Goal: Task Accomplishment & Management: Use online tool/utility

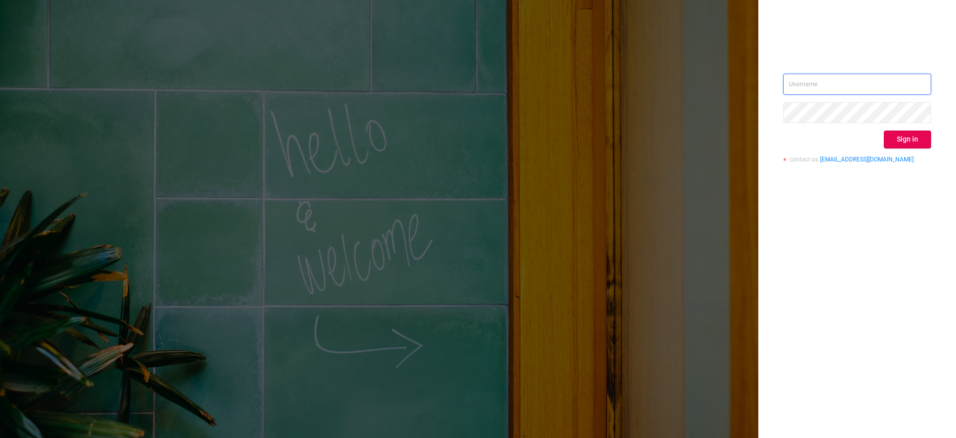
type input "[EMAIL_ADDRESS][DOMAIN_NAME]"
click at [870, 81] on input "tosh@buzzoola.com" at bounding box center [857, 84] width 148 height 21
click at [922, 276] on div "tosh@buzzoola.com Sign in contact us info@protected.media" at bounding box center [857, 219] width 198 height 438
click at [910, 139] on button "Sign in" at bounding box center [907, 139] width 47 height 18
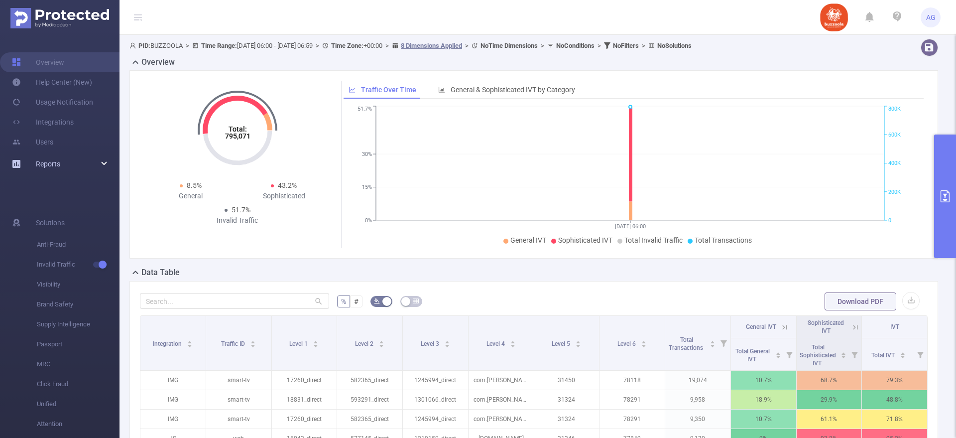
click at [51, 170] on link "Reports" at bounding box center [48, 164] width 24 height 20
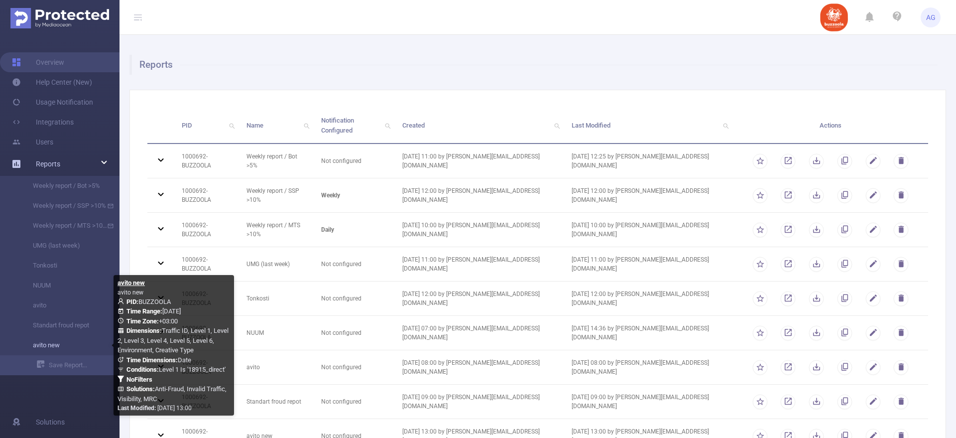
click at [56, 345] on link "avito new" at bounding box center [64, 345] width 88 height 20
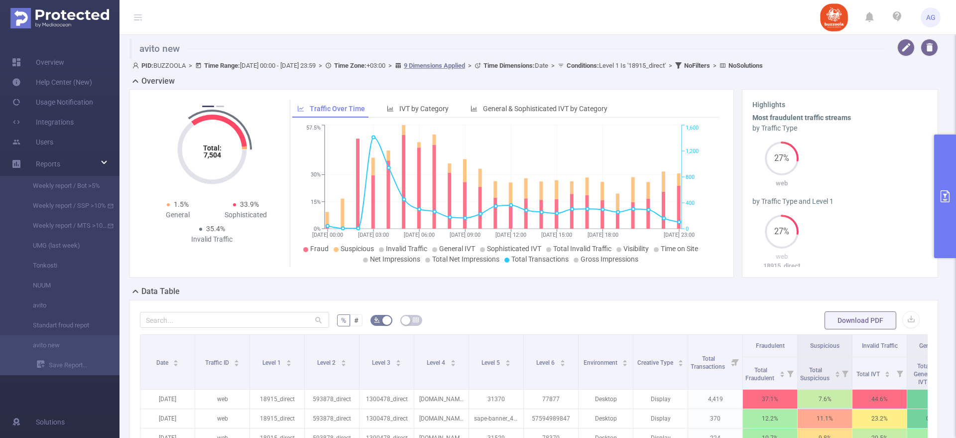
click at [941, 221] on button "primary" at bounding box center [945, 195] width 22 height 123
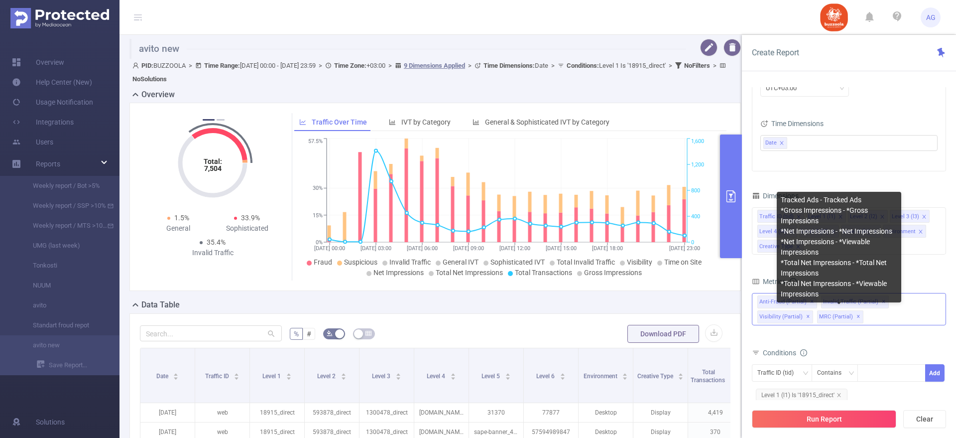
click at [856, 317] on span "✕" at bounding box center [858, 317] width 4 height 12
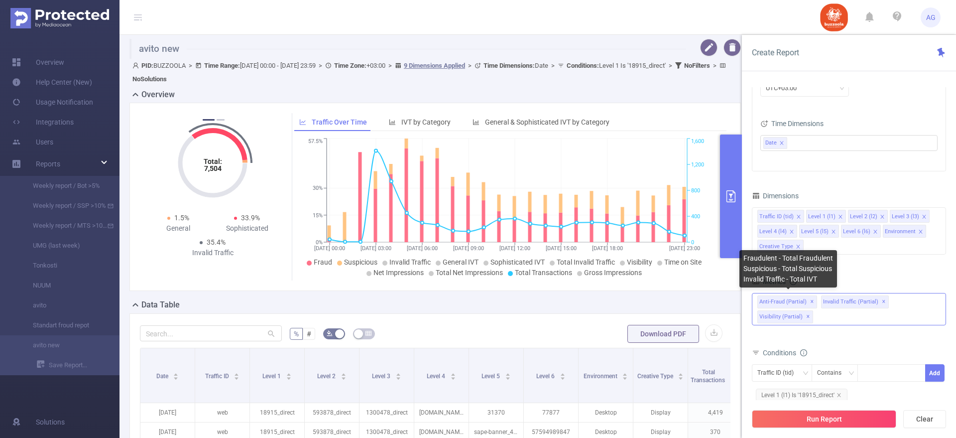
click at [783, 299] on span "Anti-Fraud (partial) ✕" at bounding box center [787, 301] width 60 height 13
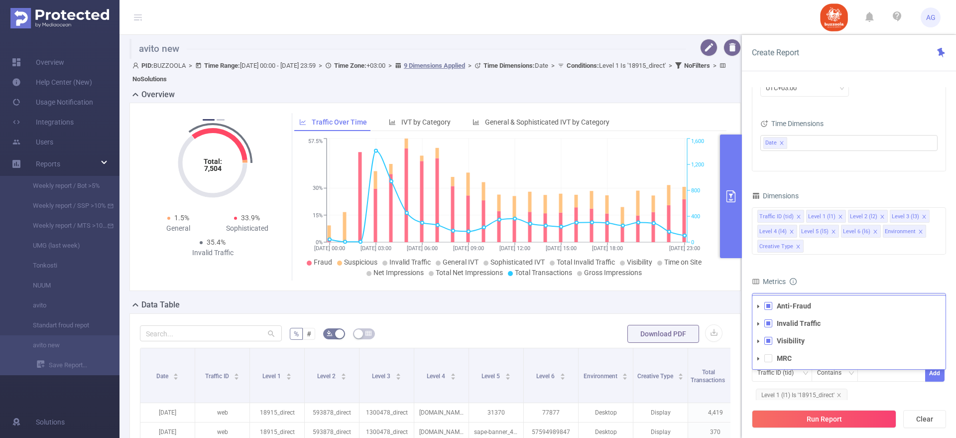
click at [756, 305] on icon "icon: caret-down" at bounding box center [758, 306] width 5 height 5
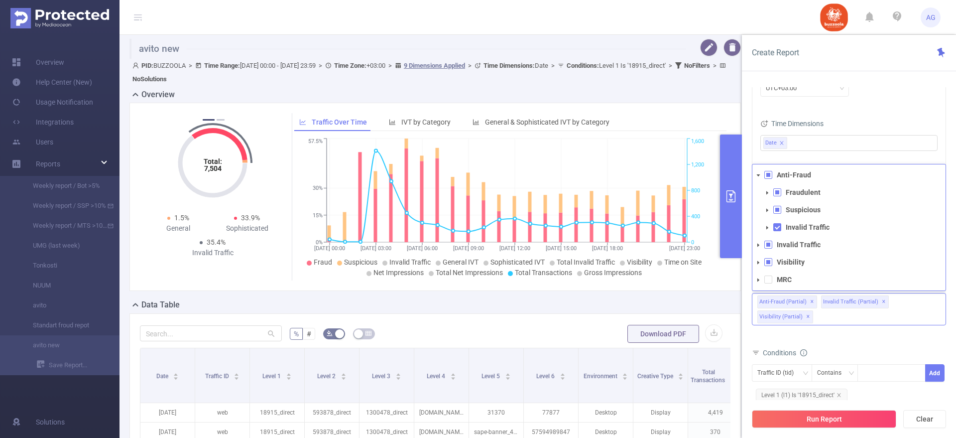
click at [769, 209] on icon "icon: caret-down" at bounding box center [767, 210] width 5 height 5
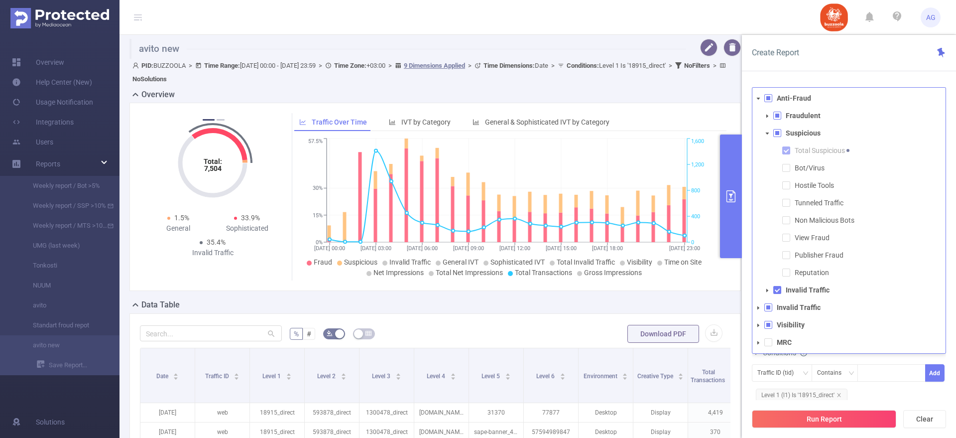
click at [766, 117] on icon "icon: caret-down" at bounding box center [767, 116] width 5 height 5
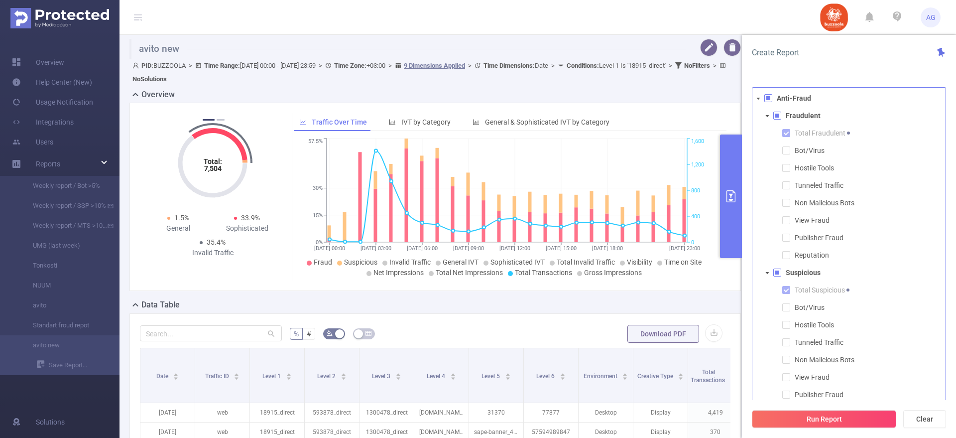
click at [766, 117] on icon "icon: caret-down" at bounding box center [767, 116] width 5 height 5
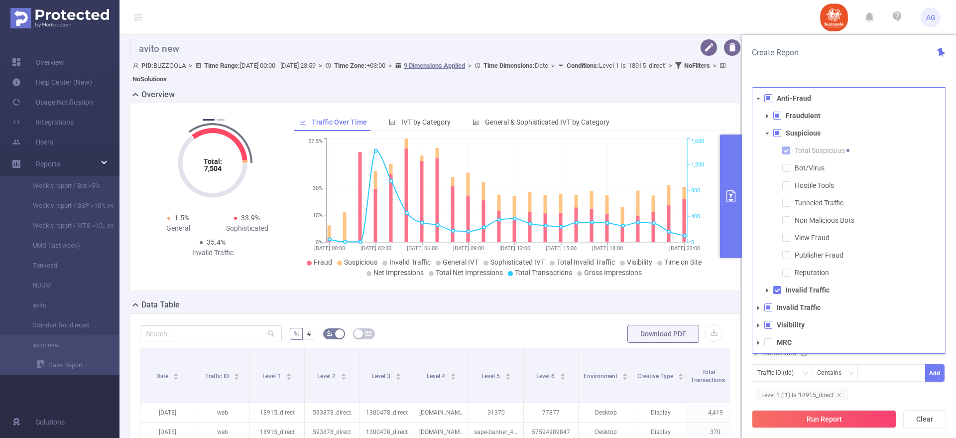
click at [769, 133] on icon "icon: caret-down" at bounding box center [767, 133] width 5 height 5
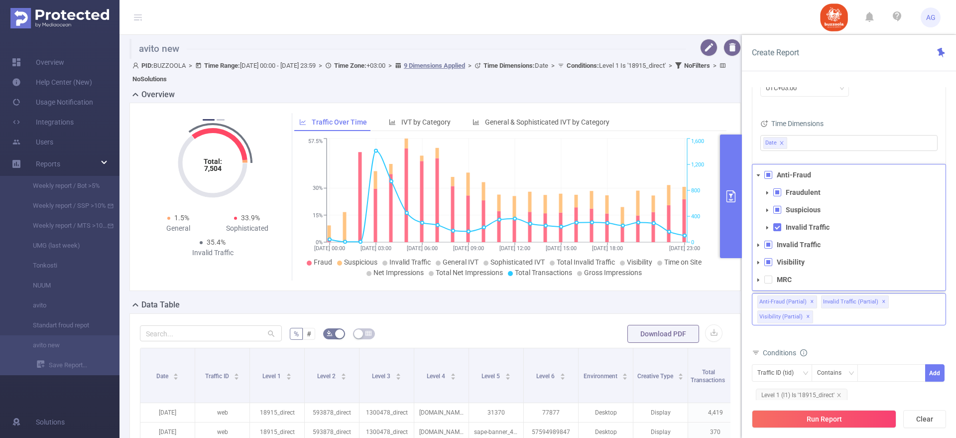
click at [766, 227] on icon "icon: caret-down" at bounding box center [767, 227] width 5 height 5
click at [757, 247] on span at bounding box center [758, 245] width 12 height 12
click at [759, 257] on span at bounding box center [758, 262] width 12 height 12
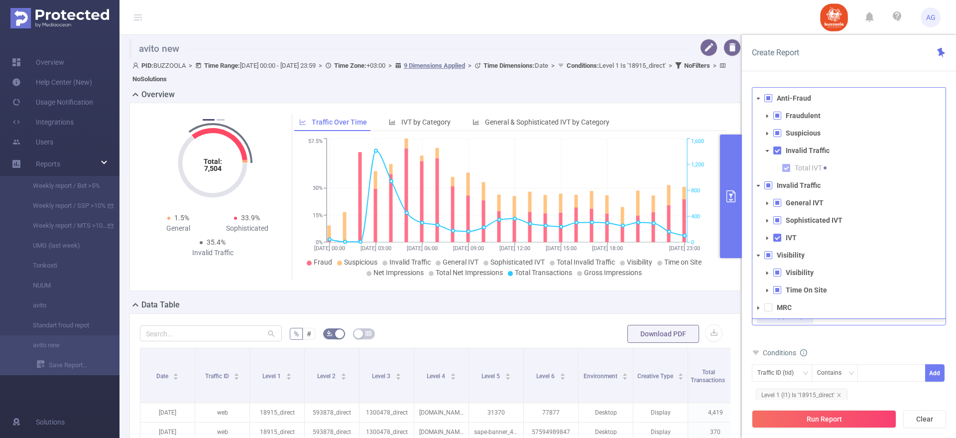
click at [769, 279] on ul "Visibility Time On Site" at bounding box center [848, 281] width 193 height 31
click at [767, 288] on icon "icon: caret-down" at bounding box center [767, 290] width 5 height 5
click at [763, 270] on span at bounding box center [767, 273] width 12 height 12
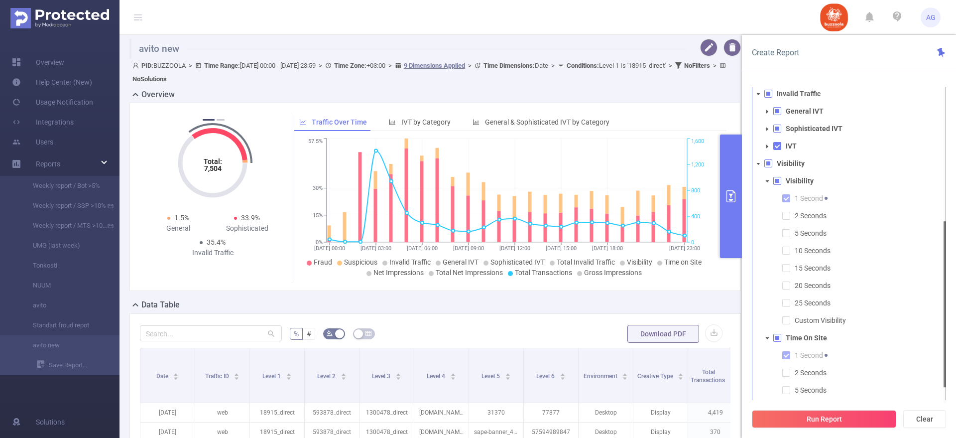
scroll to position [55, 0]
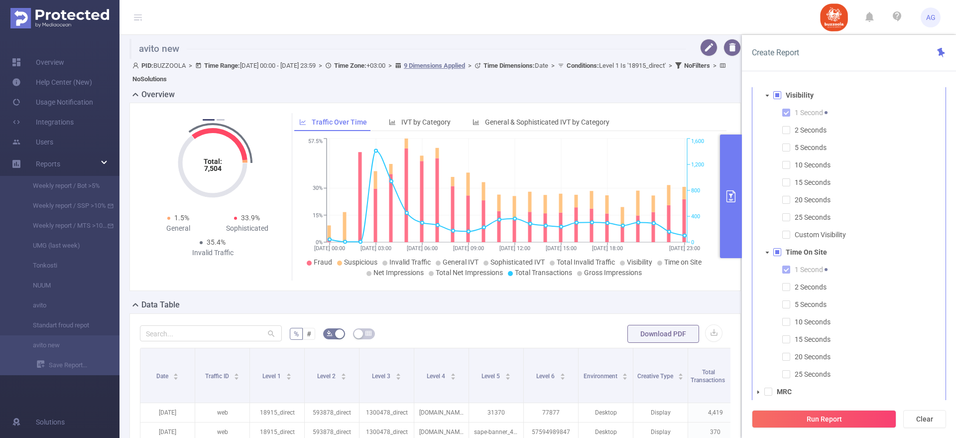
click at [776, 249] on span at bounding box center [777, 252] width 8 height 8
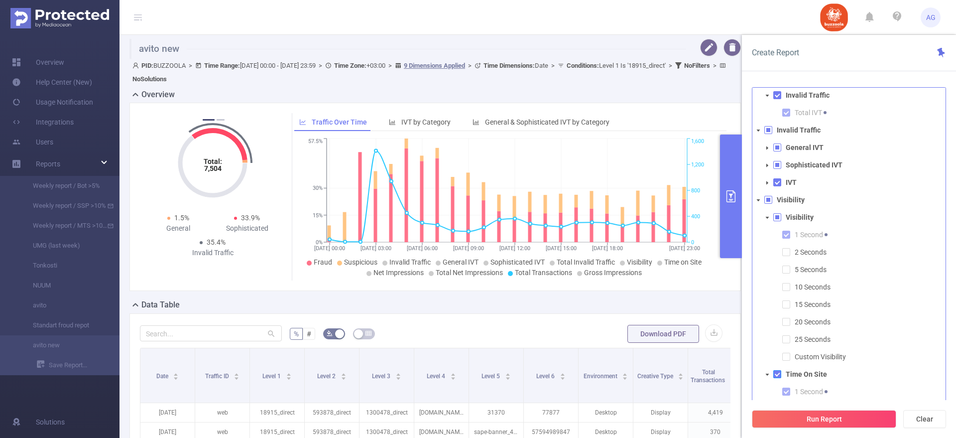
click at [774, 375] on span at bounding box center [777, 374] width 8 height 8
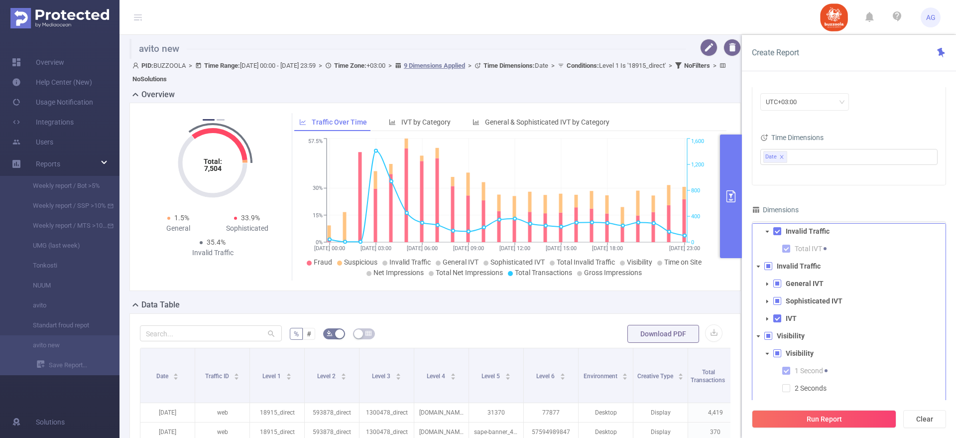
click at [769, 312] on li "IVT" at bounding box center [853, 318] width 184 height 13
click at [768, 317] on icon "icon: caret-down" at bounding box center [767, 318] width 5 height 5
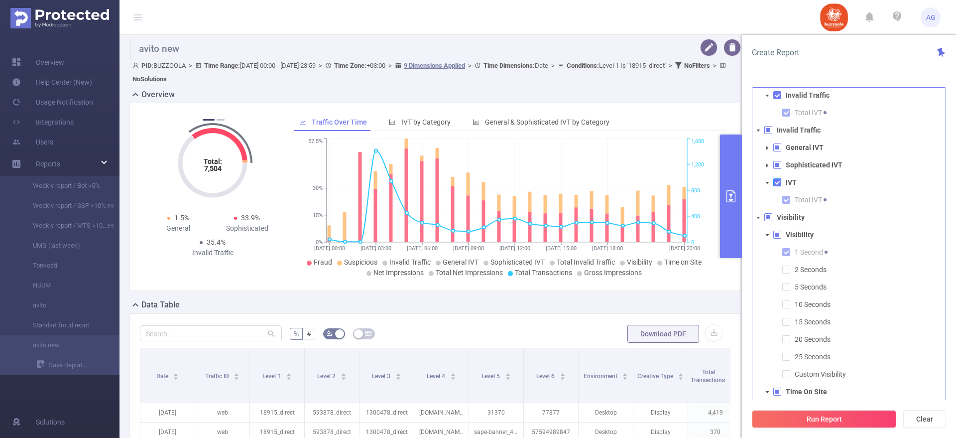
click at [773, 183] on span at bounding box center [777, 182] width 8 height 8
click at [776, 183] on span at bounding box center [777, 182] width 8 height 8
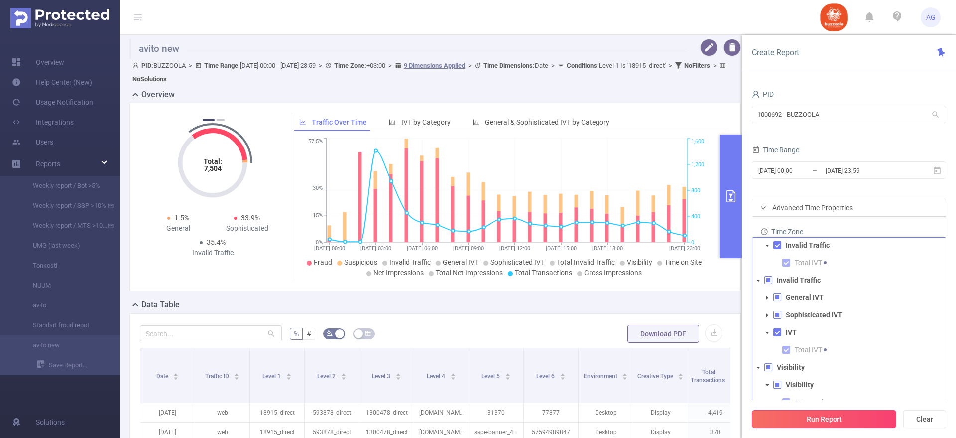
click at [804, 419] on button "Run Report" at bounding box center [824, 419] width 144 height 18
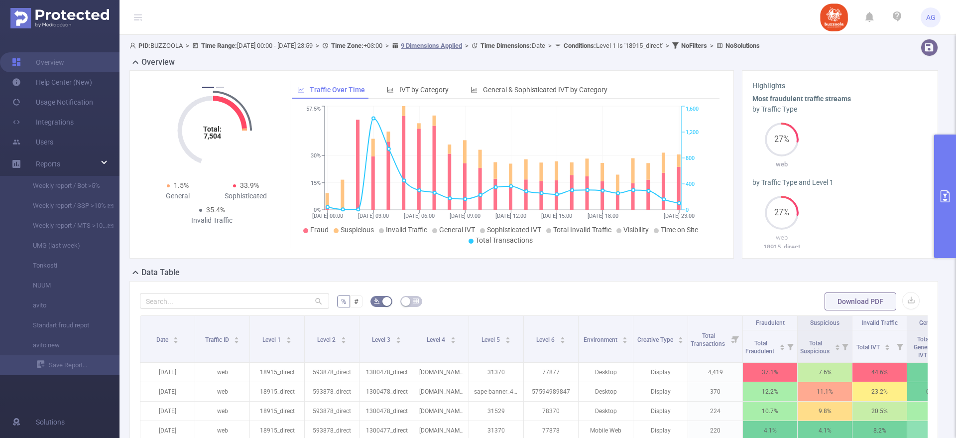
click at [944, 183] on button "primary" at bounding box center [945, 195] width 22 height 123
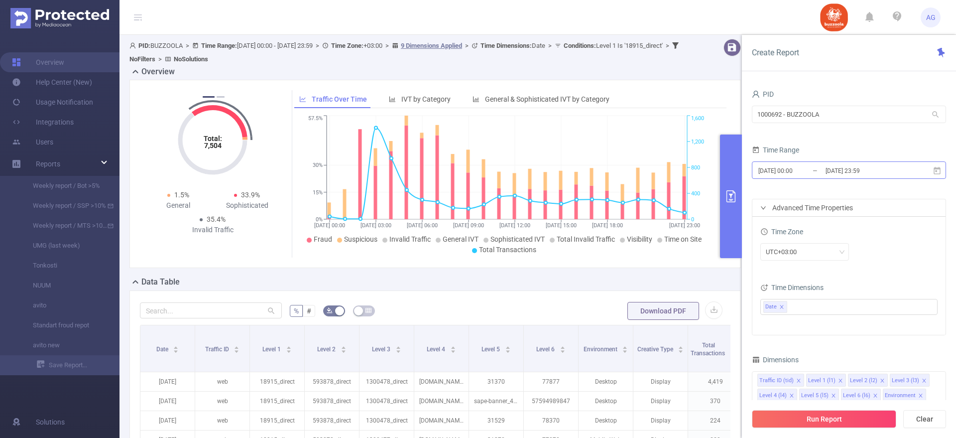
click at [806, 171] on input "[DATE] 00:00" at bounding box center [797, 170] width 81 height 13
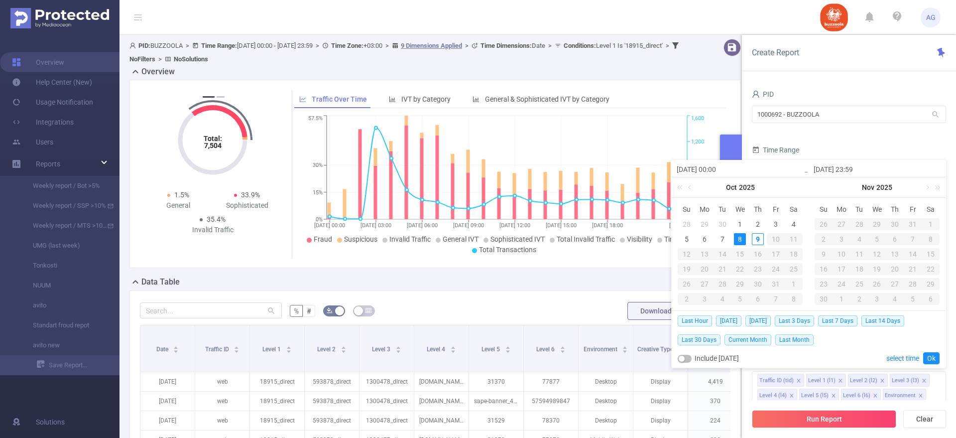
click at [819, 147] on div "Time Range" at bounding box center [849, 151] width 194 height 16
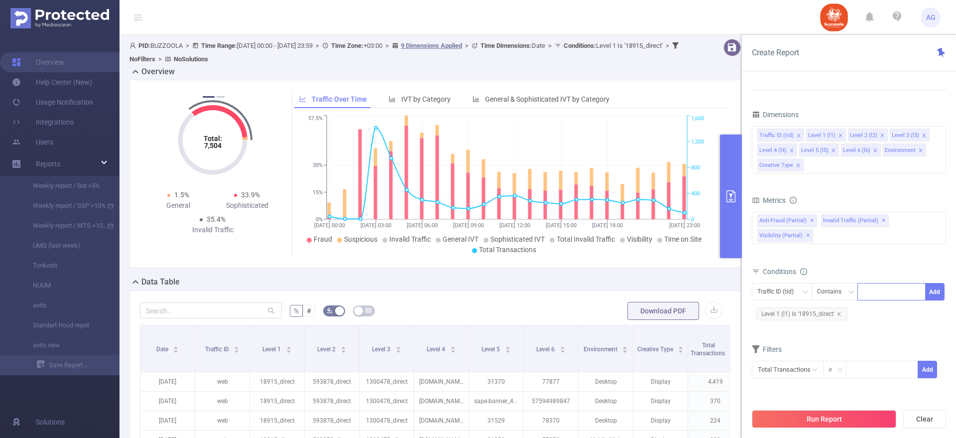
click at [880, 292] on div at bounding box center [891, 291] width 57 height 16
click at [802, 312] on span "Level 1 (l1) Is '18915_direct'" at bounding box center [802, 313] width 92 height 13
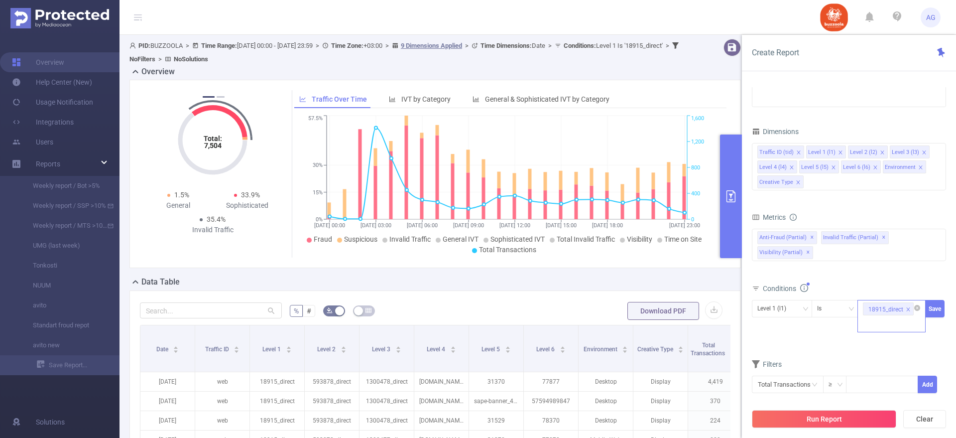
click at [920, 312] on div "18915_direct" at bounding box center [891, 316] width 68 height 32
paste input "17955"
type input "17955_direct"
click at [887, 345] on li "17955_direct" at bounding box center [891, 344] width 68 height 16
click at [902, 329] on div "18915_direct + 1 ..." at bounding box center [891, 316] width 68 height 32
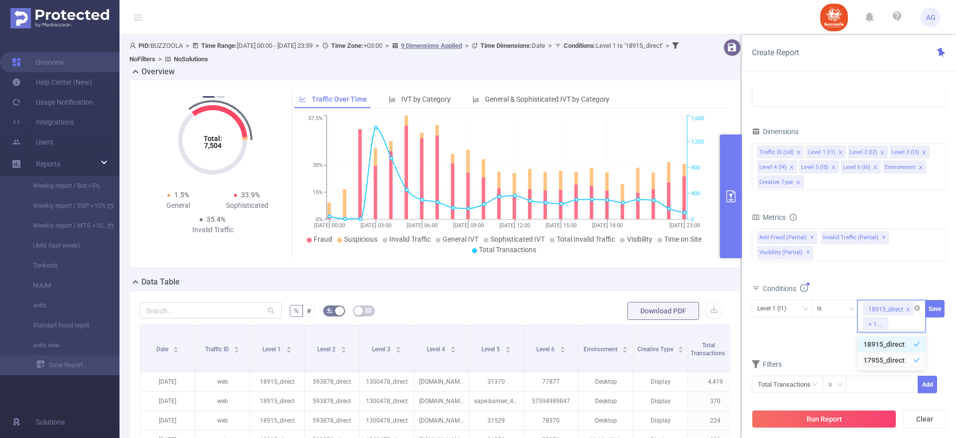
paste input "17483"
type input "17483_direct"
click at [908, 309] on icon "icon: close" at bounding box center [908, 308] width 3 height 3
click at [887, 340] on li "17483_direct" at bounding box center [891, 344] width 68 height 16
click at [908, 322] on div "17955_direct + 1 ..." at bounding box center [891, 316] width 68 height 32
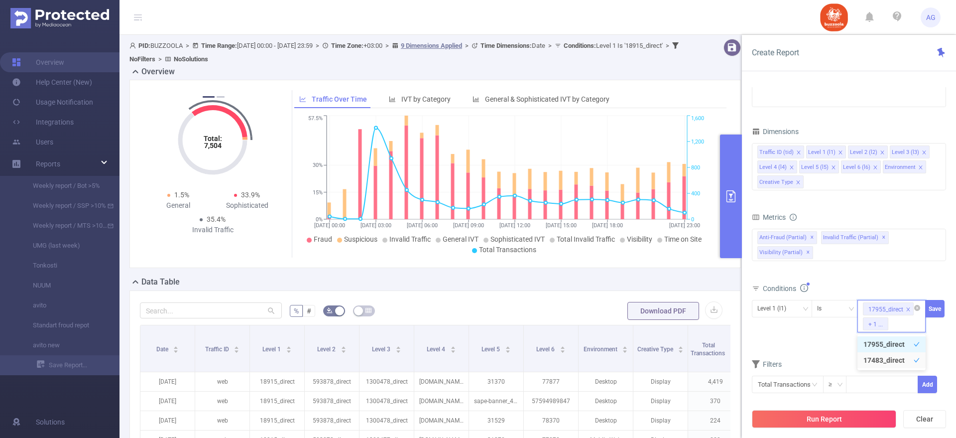
paste input "17445"
type input "17445_direct"
click at [882, 364] on li "17445_direct" at bounding box center [891, 359] width 68 height 16
click at [892, 322] on input at bounding box center [892, 323] width 4 height 13
paste input "17426"
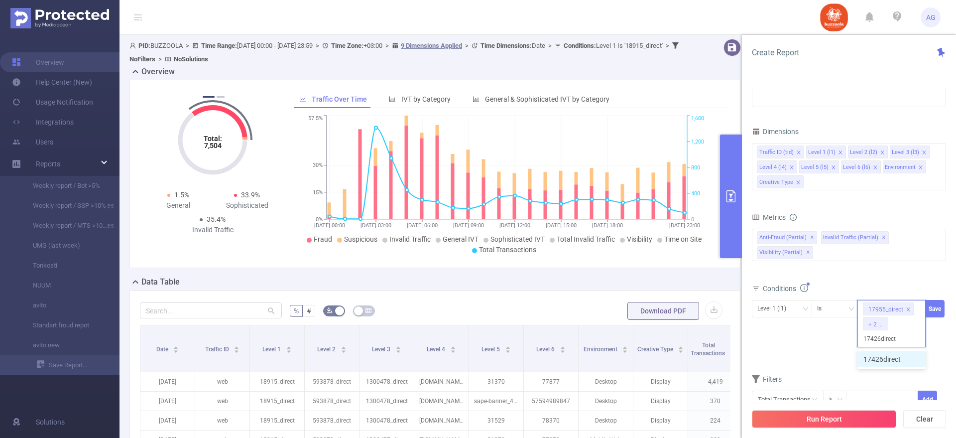
type input "17426_direct"
click at [896, 360] on li "17426_direct" at bounding box center [891, 359] width 68 height 16
click at [905, 322] on div "17955_direct + 3 ..." at bounding box center [891, 316] width 68 height 32
paste input "18545"
type input "18545_direct"
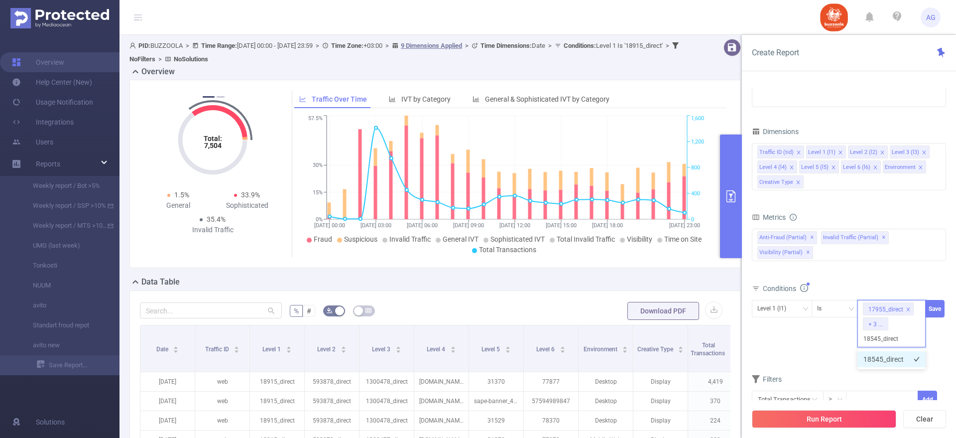
click at [897, 357] on li "18545_direct" at bounding box center [891, 359] width 68 height 16
click at [905, 323] on div "17955_direct + 4 ..." at bounding box center [891, 316] width 68 height 32
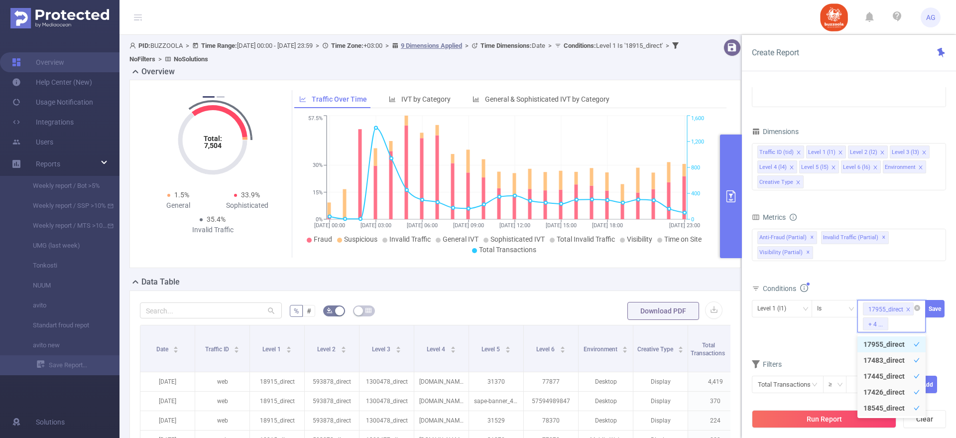
paste input "18006"
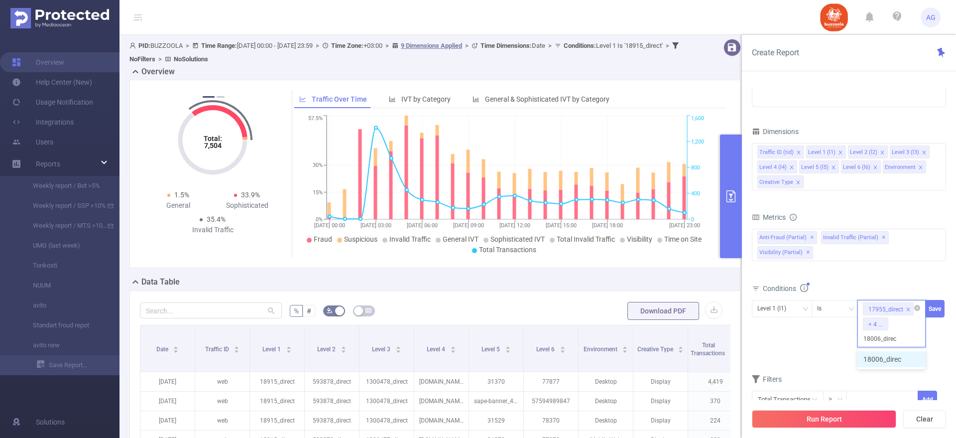
type input "18006_direct"
click at [900, 352] on li "18006_direct" at bounding box center [891, 359] width 68 height 16
click at [935, 307] on button "Save" at bounding box center [934, 308] width 19 height 17
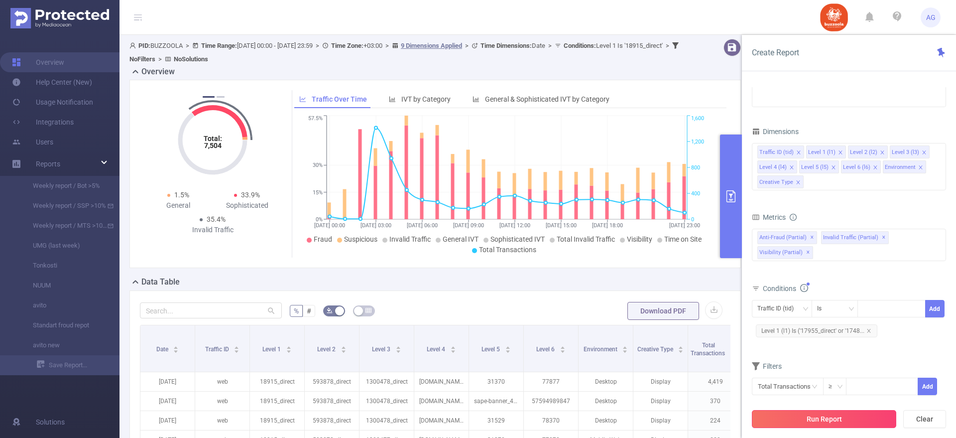
click at [821, 418] on button "Run Report" at bounding box center [824, 419] width 144 height 18
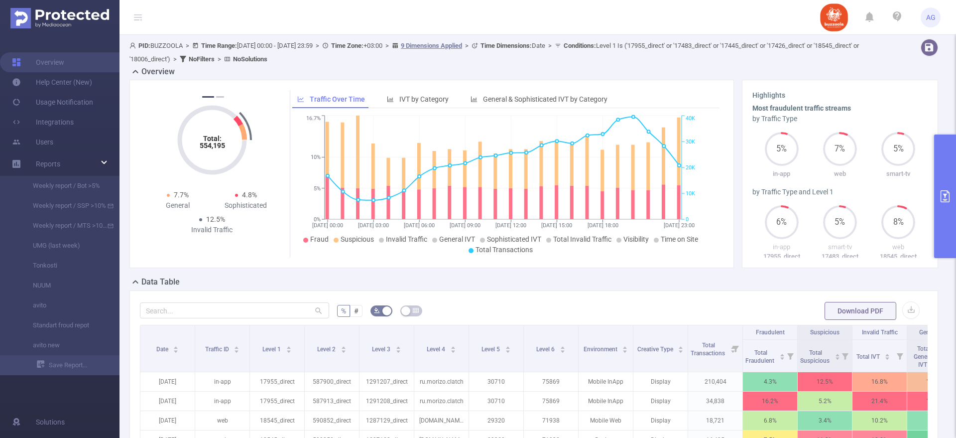
click at [937, 186] on button "primary" at bounding box center [945, 195] width 22 height 123
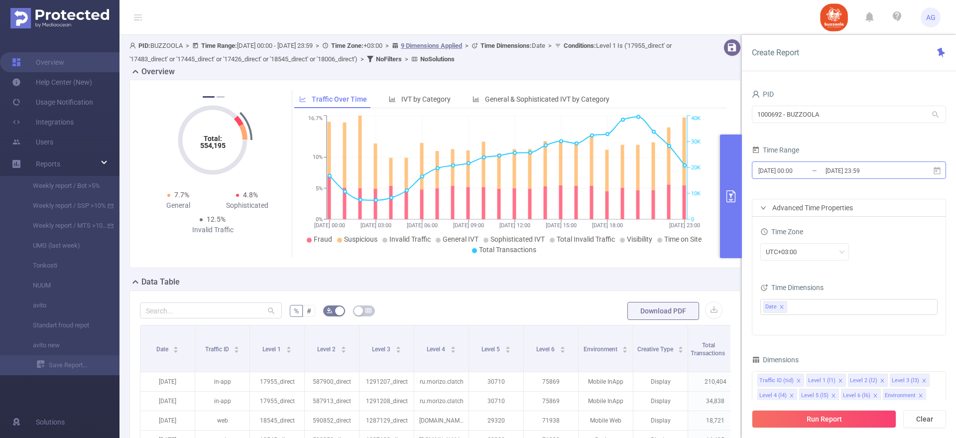
click at [837, 176] on input "[DATE] 23:59" at bounding box center [864, 170] width 81 height 13
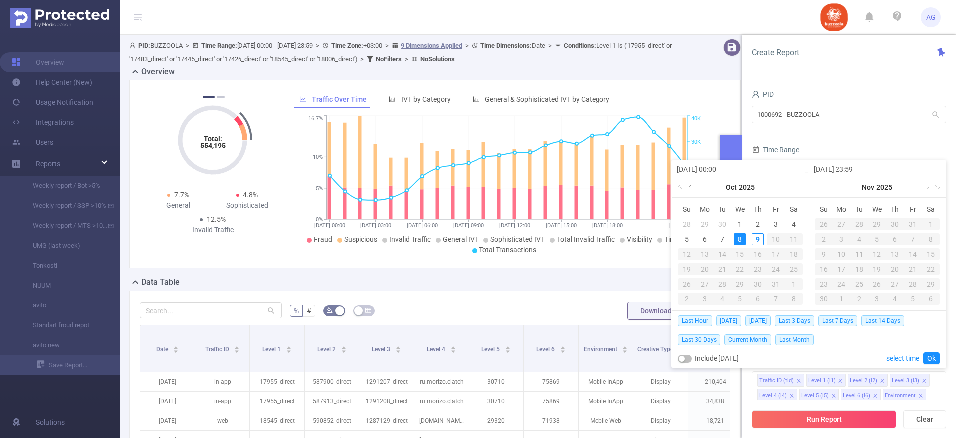
click at [691, 184] on link at bounding box center [690, 187] width 9 height 20
click at [777, 220] on div "1" at bounding box center [776, 224] width 12 height 12
click at [694, 239] on td "3" at bounding box center [687, 239] width 18 height 15
type input "[DATE] 00:00"
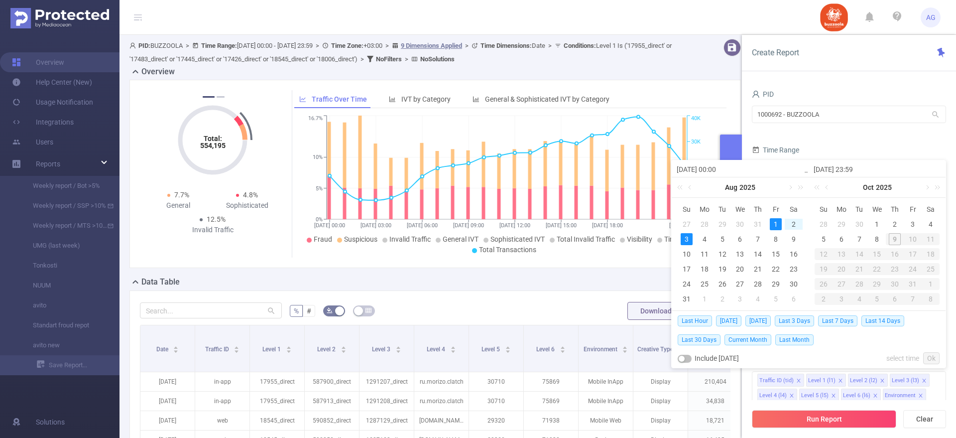
type input "[DATE] 23:59"
type input "[DATE] 00:00"
type input "[DATE] 23:59"
click at [937, 359] on link "Ok" at bounding box center [931, 358] width 16 height 12
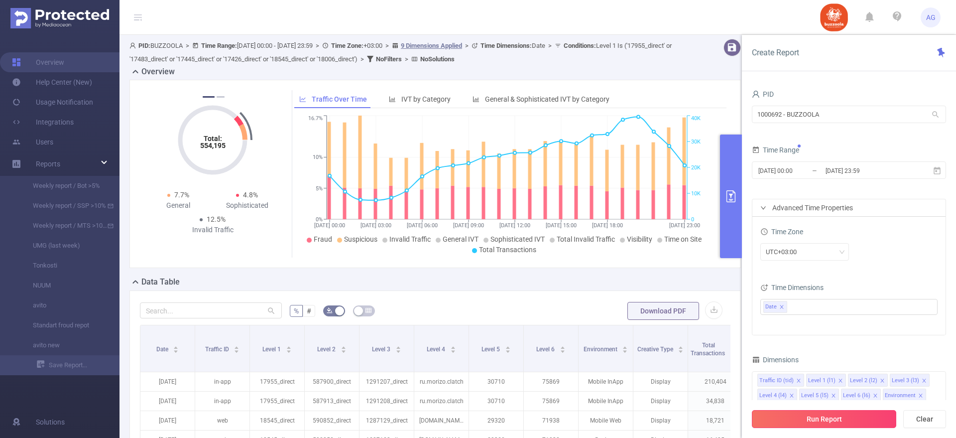
click at [836, 427] on button "Run Report" at bounding box center [824, 419] width 144 height 18
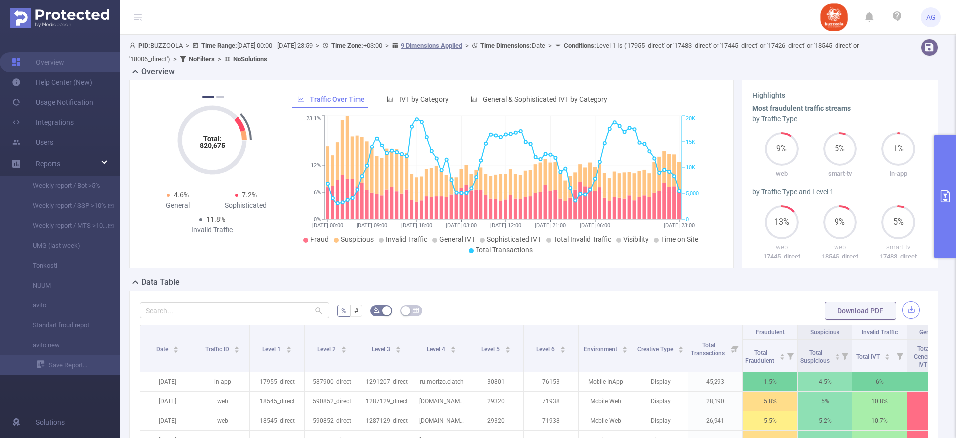
click at [902, 308] on button "button" at bounding box center [910, 309] width 17 height 17
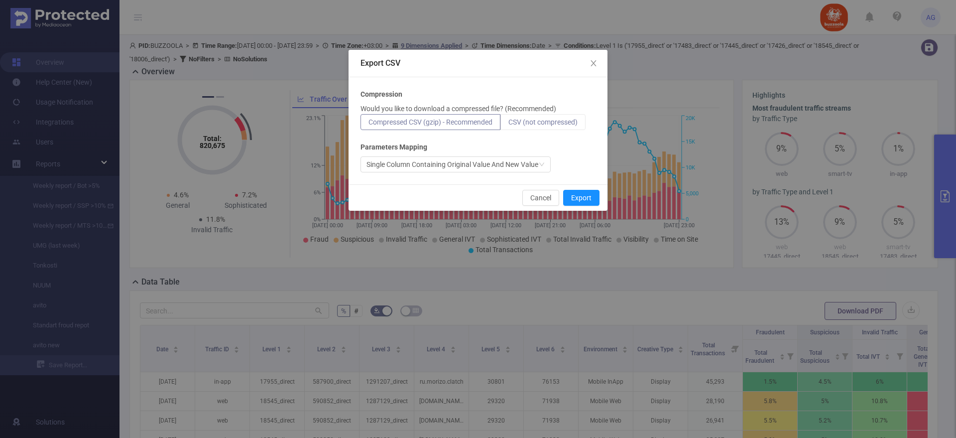
click at [545, 118] on span "CSV (not compressed)" at bounding box center [542, 122] width 69 height 8
click at [508, 124] on input "CSV (not compressed)" at bounding box center [508, 124] width 0 height 0
click at [583, 197] on button "Export" at bounding box center [581, 198] width 36 height 16
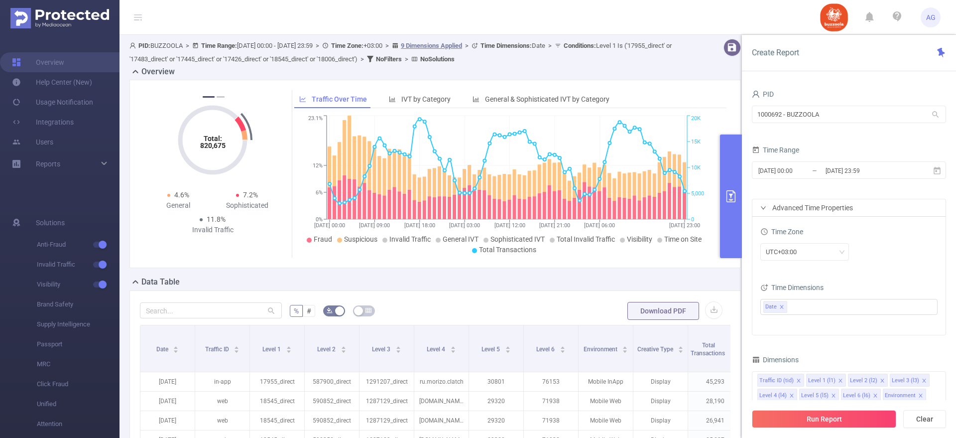
click at [624, 274] on div "Total: 820,675 Total: 820,675 5.5% Fraudulent 6.3% Suspicious 11.8% Invalid Tra…" at bounding box center [434, 178] width 619 height 196
click at [104, 165] on div "Reports" at bounding box center [59, 164] width 119 height 20
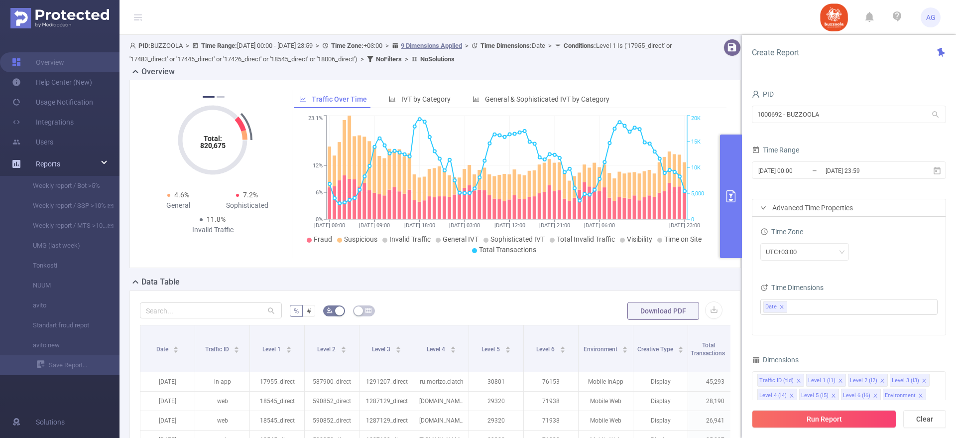
click at [104, 165] on div "Reports" at bounding box center [59, 164] width 119 height 20
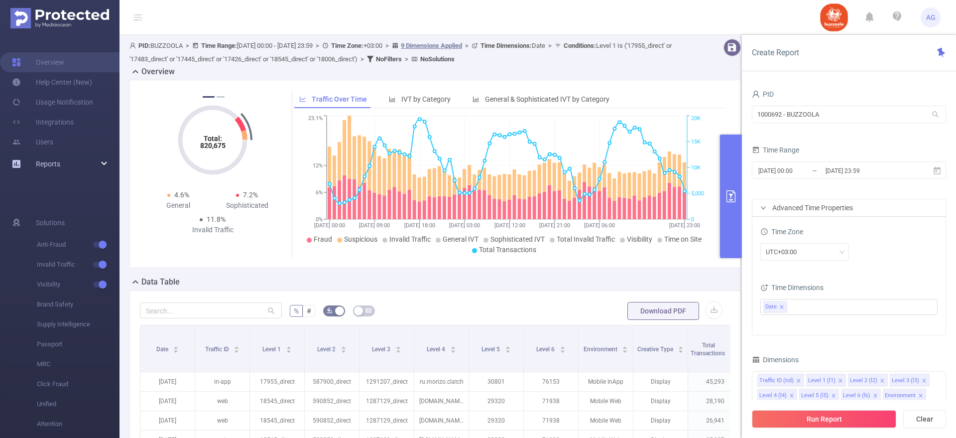
click at [63, 163] on div "Reports" at bounding box center [59, 164] width 119 height 20
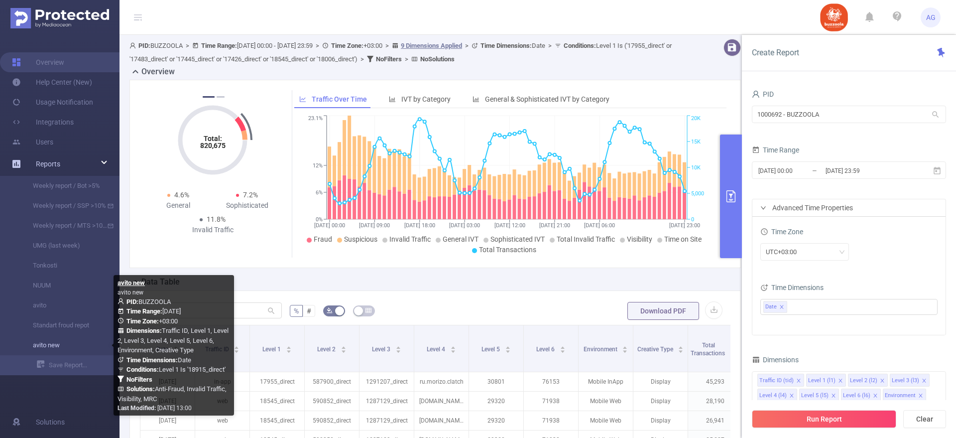
click at [48, 345] on link "avito new" at bounding box center [64, 345] width 88 height 20
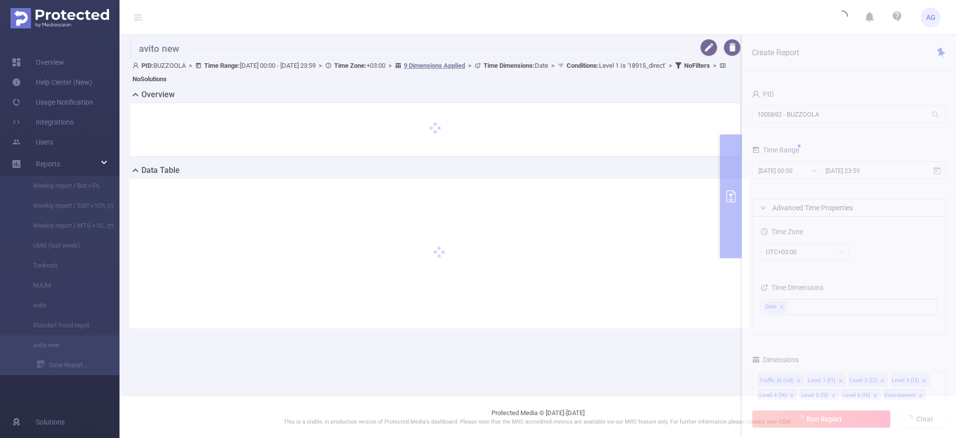
type input "[DATE] 00:00"
type input "[DATE] 23:59"
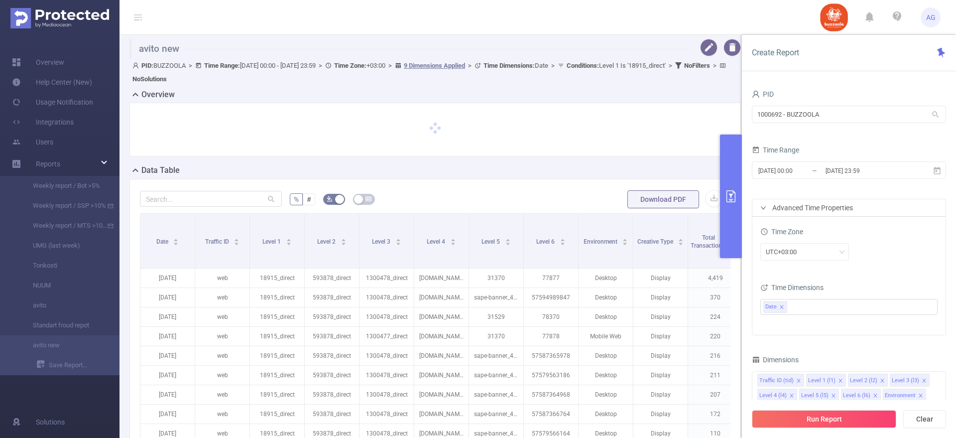
click at [855, 169] on input "[DATE] 23:59" at bounding box center [864, 170] width 81 height 13
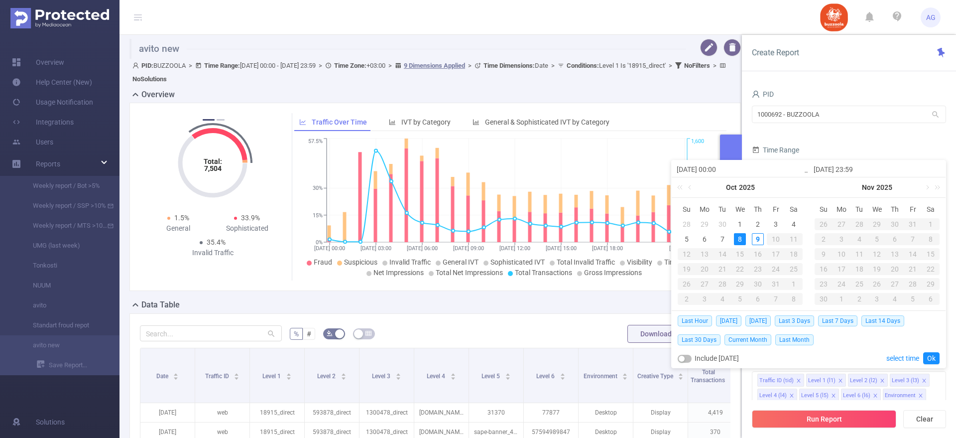
click at [855, 169] on input "[DATE] 23:59" at bounding box center [877, 169] width 127 height 12
click at [851, 148] on div "Time Range" at bounding box center [849, 151] width 194 height 16
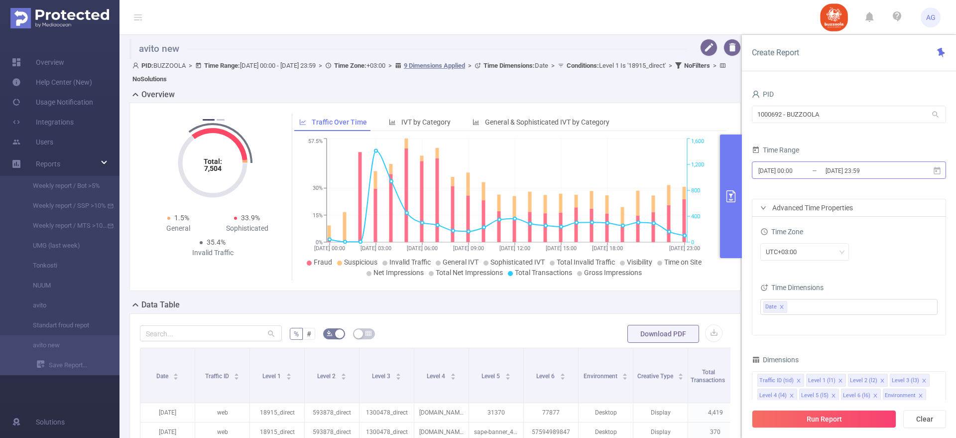
click at [854, 173] on input "[DATE] 23:59" at bounding box center [864, 170] width 81 height 13
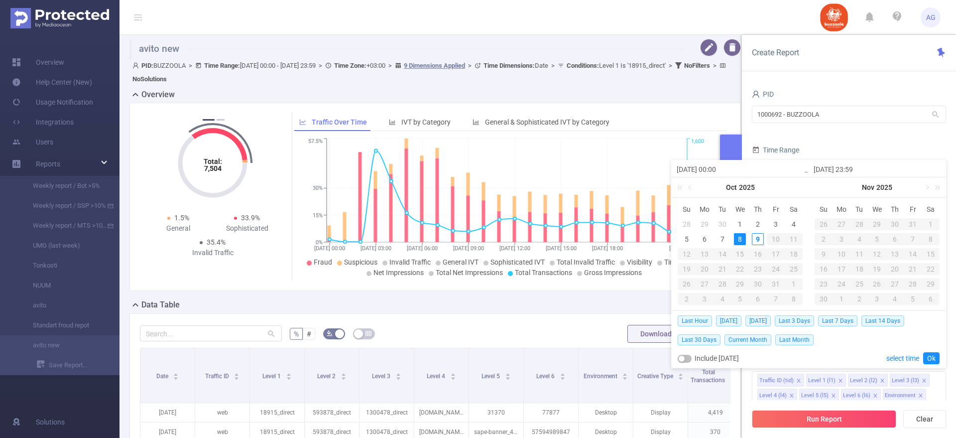
click at [800, 429] on div "Run Report Clear" at bounding box center [849, 419] width 214 height 38
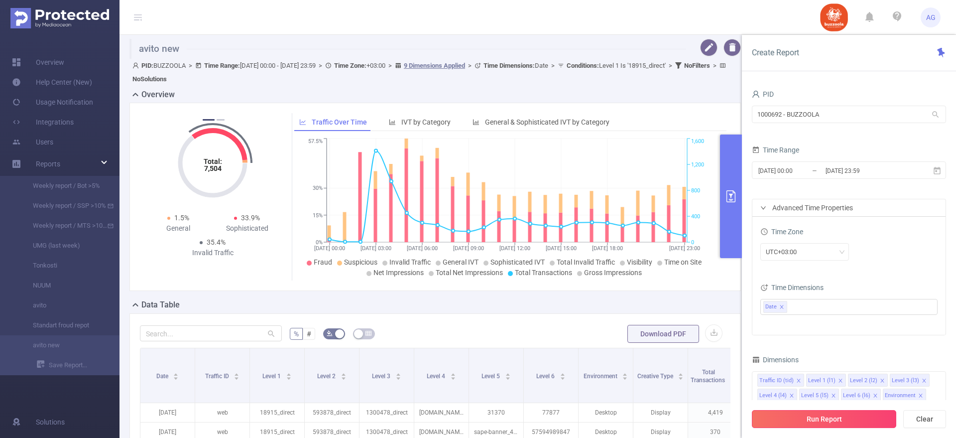
click at [796, 424] on button "Run Report" at bounding box center [824, 419] width 144 height 18
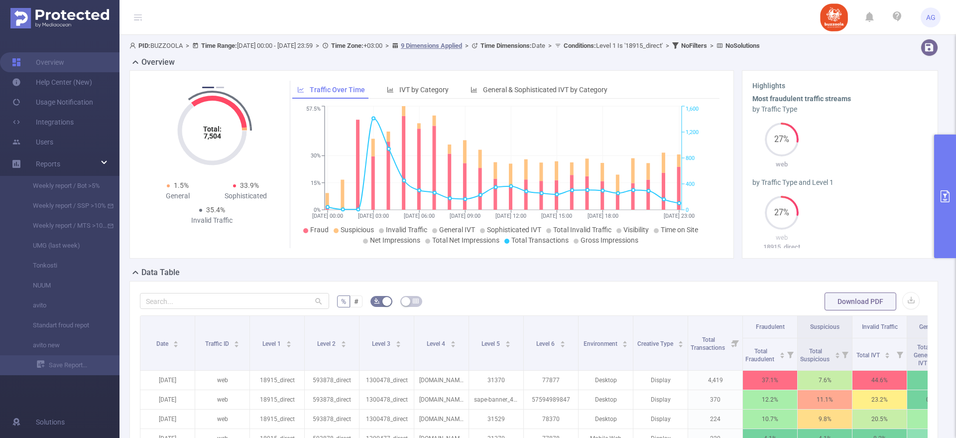
click at [910, 304] on form "% # Download PDF" at bounding box center [534, 301] width 788 height 20
click at [905, 302] on button "button" at bounding box center [910, 300] width 17 height 17
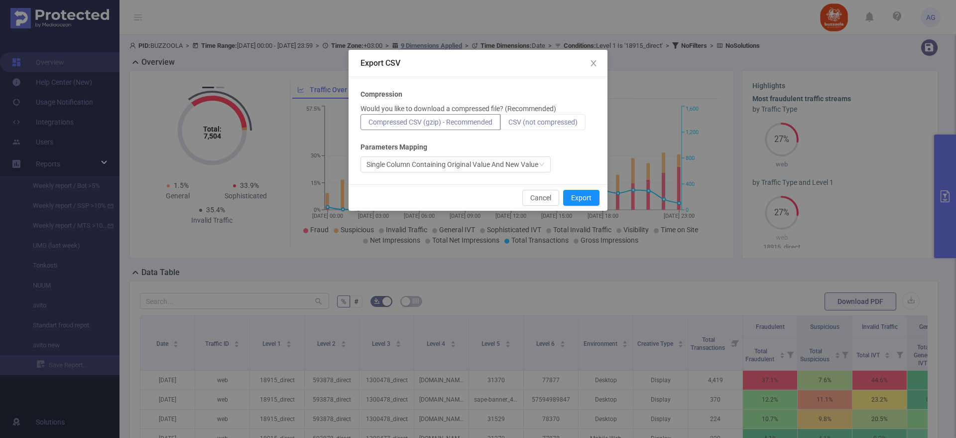
click at [567, 115] on label "CSV (not compressed)" at bounding box center [542, 122] width 85 height 16
click at [508, 124] on input "CSV (not compressed)" at bounding box center [508, 124] width 0 height 0
click at [588, 198] on button "Export" at bounding box center [581, 198] width 36 height 16
